Goal: Obtain resource: Download file/media

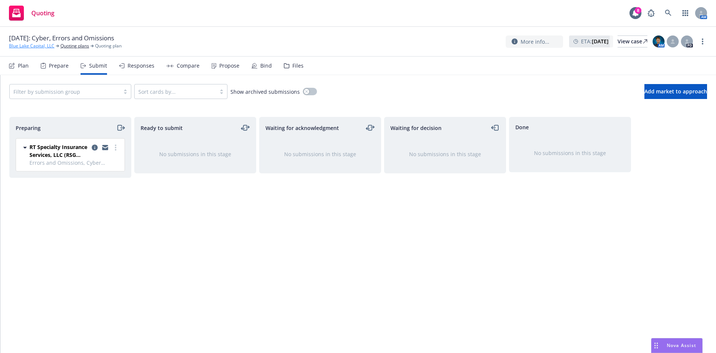
click at [36, 46] on link "Blue Lake Capital, LLC" at bounding box center [32, 46] width 46 height 7
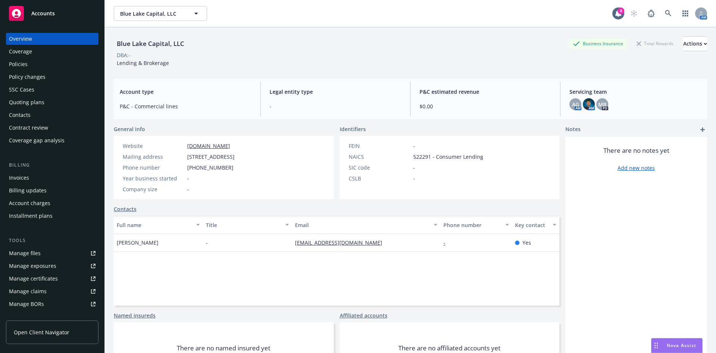
click at [39, 65] on div "Policies" at bounding box center [52, 64] width 87 height 12
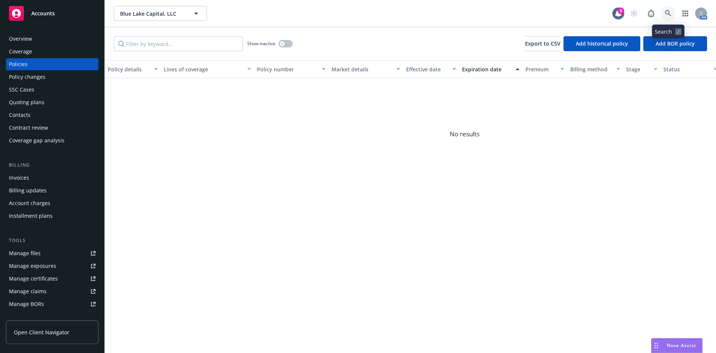
click at [664, 14] on link at bounding box center [668, 13] width 15 height 15
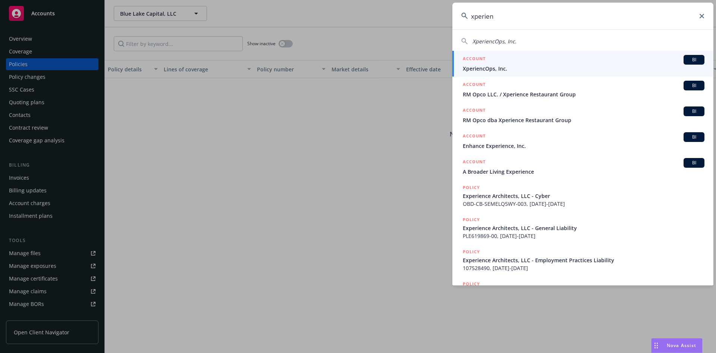
type input "xperien"
click at [609, 65] on span "XperiencOps, Inc." at bounding box center [584, 69] width 242 height 8
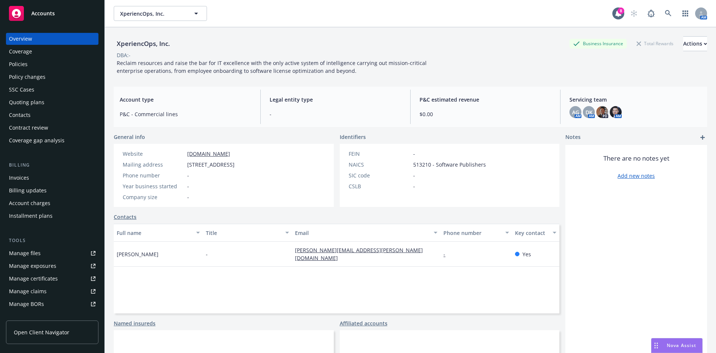
click at [57, 65] on div "Policies" at bounding box center [52, 64] width 87 height 12
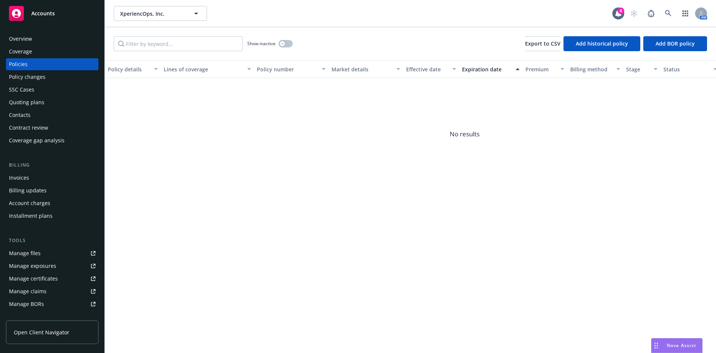
click at [40, 96] on div "Overview Coverage Policies Policy changes SSC Cases Quoting plans Contacts Cont…" at bounding box center [52, 89] width 93 height 113
click at [38, 101] on div "Quoting plans" at bounding box center [26, 102] width 35 height 12
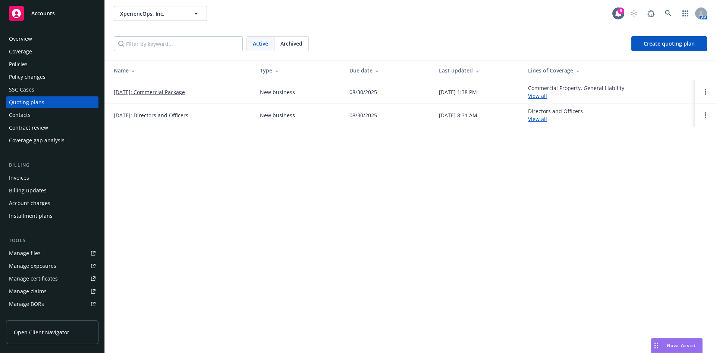
click at [157, 113] on link "08/31/2025: Directors and Officers" at bounding box center [151, 115] width 75 height 8
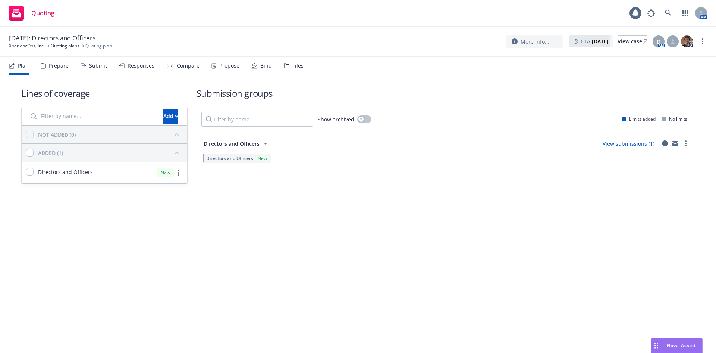
click at [293, 68] on div "Files" at bounding box center [298, 66] width 11 height 6
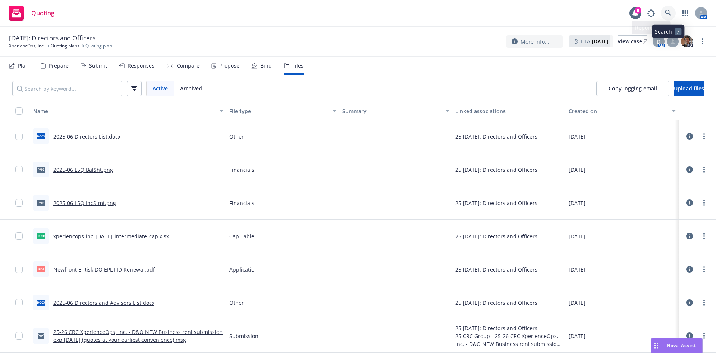
click at [666, 13] on icon at bounding box center [668, 13] width 6 height 6
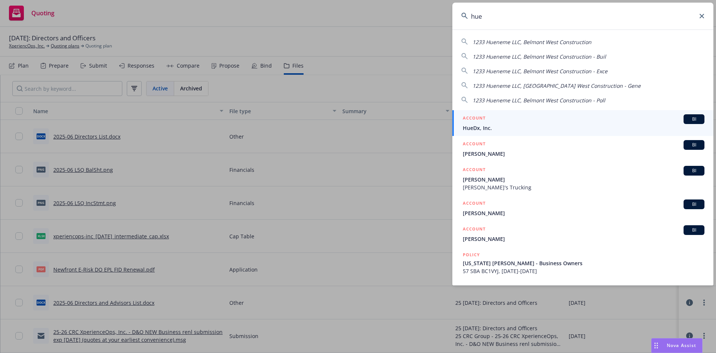
type input "hue"
click at [569, 114] on link "ACCOUNT BI HueDx, Inc." at bounding box center [583, 123] width 261 height 26
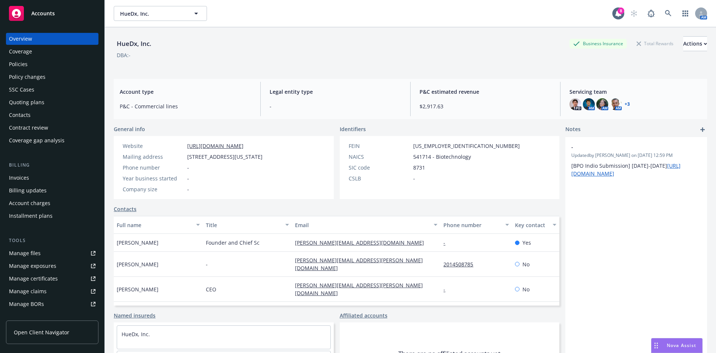
click at [45, 181] on div "Invoices" at bounding box center [52, 178] width 87 height 12
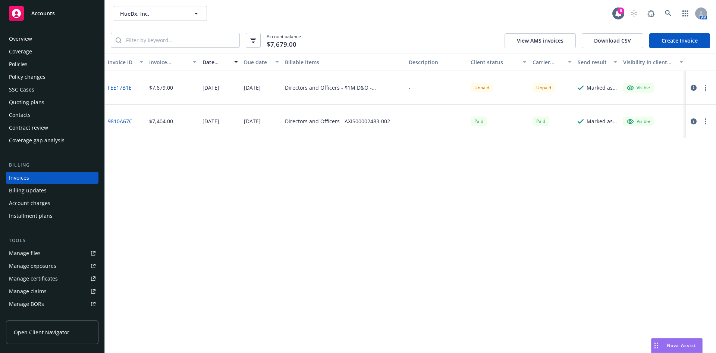
click at [624, 43] on button "Download CSV" at bounding box center [613, 40] width 62 height 15
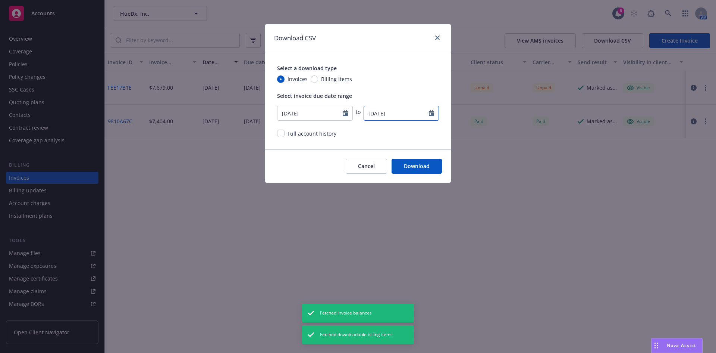
click at [429, 114] on icon "Calendar" at bounding box center [431, 113] width 5 height 6
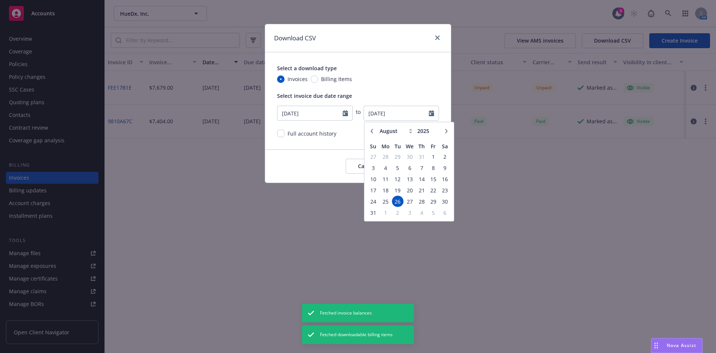
click at [446, 133] on button "button" at bounding box center [446, 130] width 9 height 9
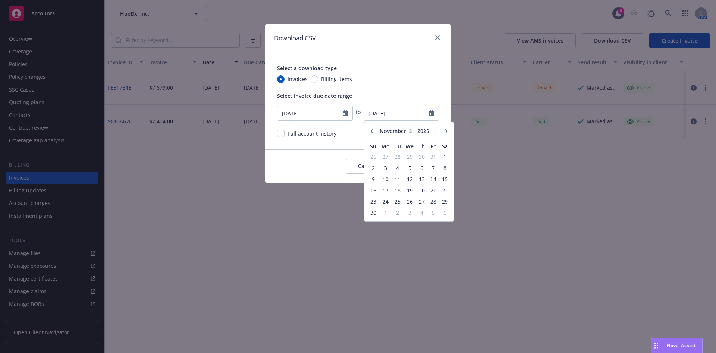
click at [446, 133] on button "button" at bounding box center [446, 130] width 9 height 9
select select "1"
type input "2026"
click at [446, 133] on button "button" at bounding box center [446, 130] width 9 height 9
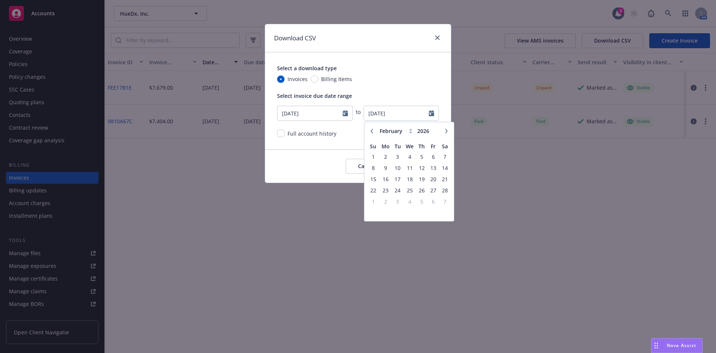
click at [446, 133] on button "button" at bounding box center [446, 130] width 9 height 9
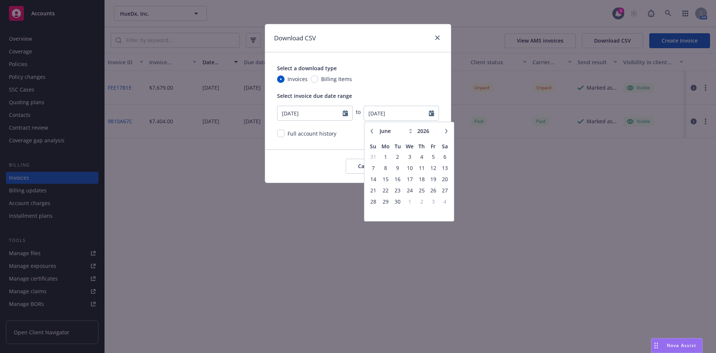
select select "7"
click at [384, 200] on span "27" at bounding box center [385, 201] width 11 height 9
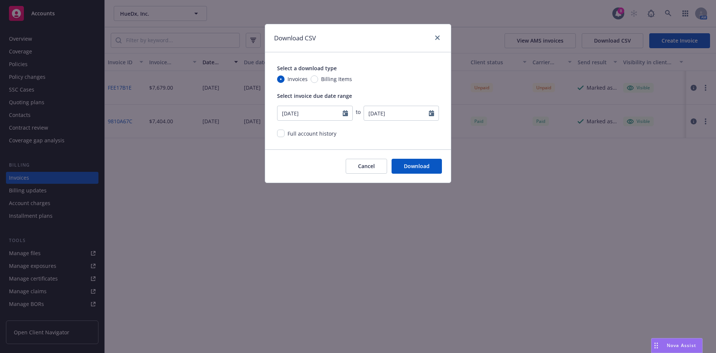
type input "[DATE]"
click at [403, 167] on button "Download" at bounding box center [417, 166] width 50 height 15
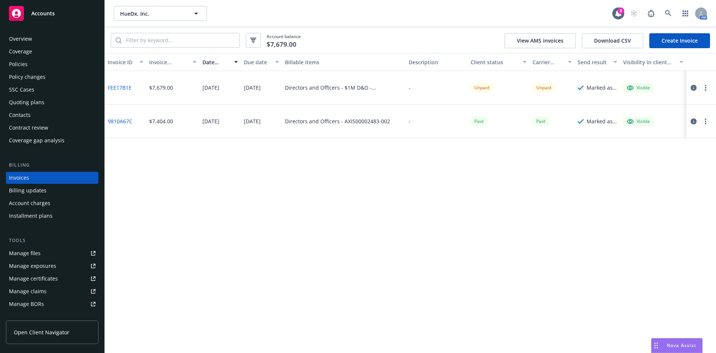
click at [47, 65] on div "Policies" at bounding box center [52, 64] width 87 height 12
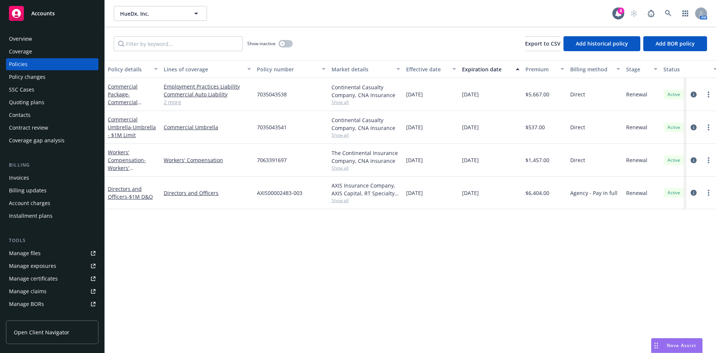
click at [51, 178] on div "Invoices" at bounding box center [52, 178] width 87 height 12
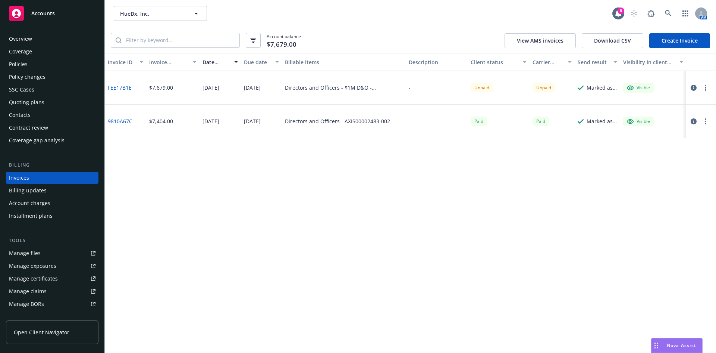
click at [49, 60] on div "Policies" at bounding box center [52, 64] width 87 height 12
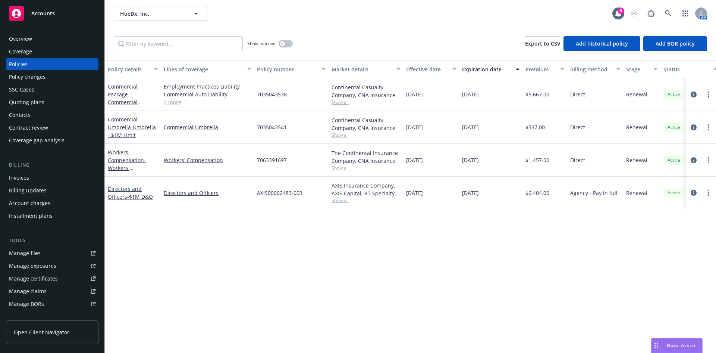
click at [35, 182] on div "Invoices" at bounding box center [52, 178] width 87 height 12
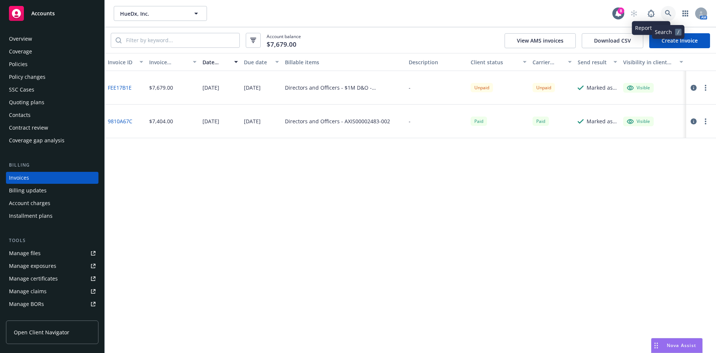
click at [666, 10] on icon at bounding box center [668, 13] width 7 height 7
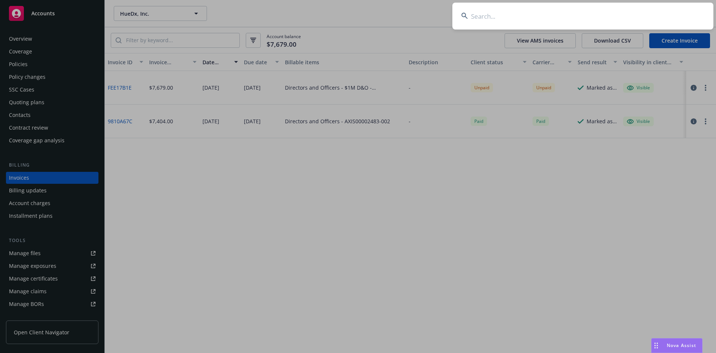
click at [659, 12] on input at bounding box center [583, 16] width 261 height 27
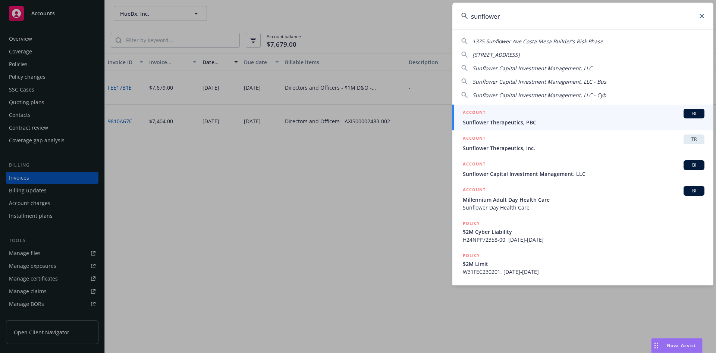
type input "sunflower"
click at [567, 119] on span "Sunflower Therapeutics, PBC" at bounding box center [584, 122] width 242 height 8
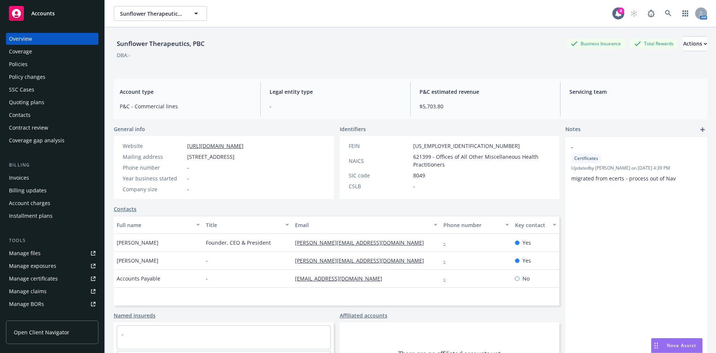
click at [48, 64] on div "Policies" at bounding box center [52, 64] width 87 height 12
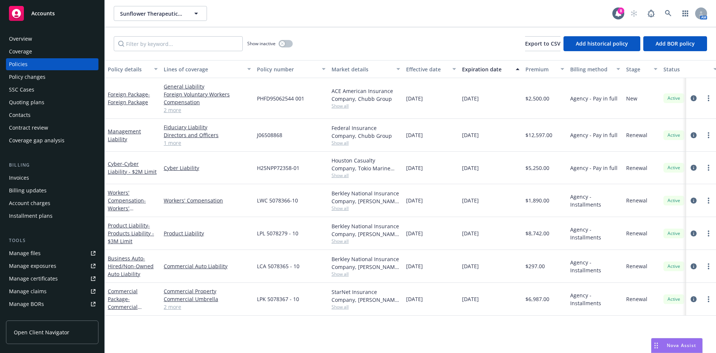
click at [164, 307] on link "2 more" at bounding box center [207, 307] width 87 height 8
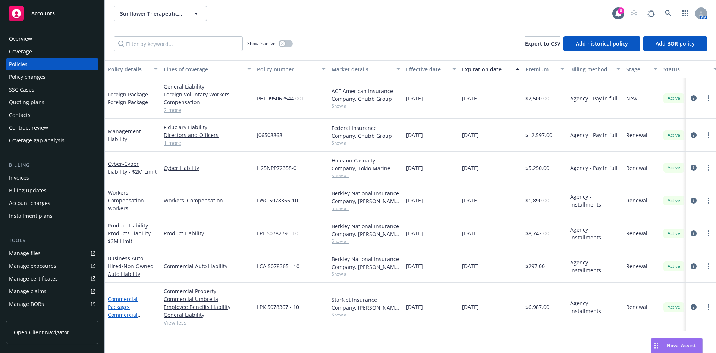
click at [129, 303] on span "- Commercial Package incl $1M Umbrella" at bounding box center [129, 318] width 43 height 31
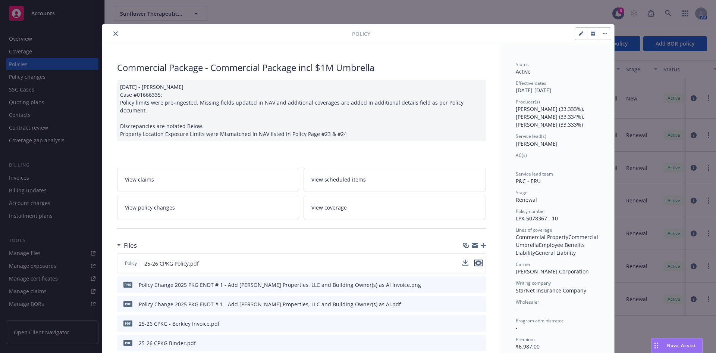
click at [477, 260] on icon "preview file" at bounding box center [478, 262] width 7 height 5
